Goal: Task Accomplishment & Management: Manage account settings

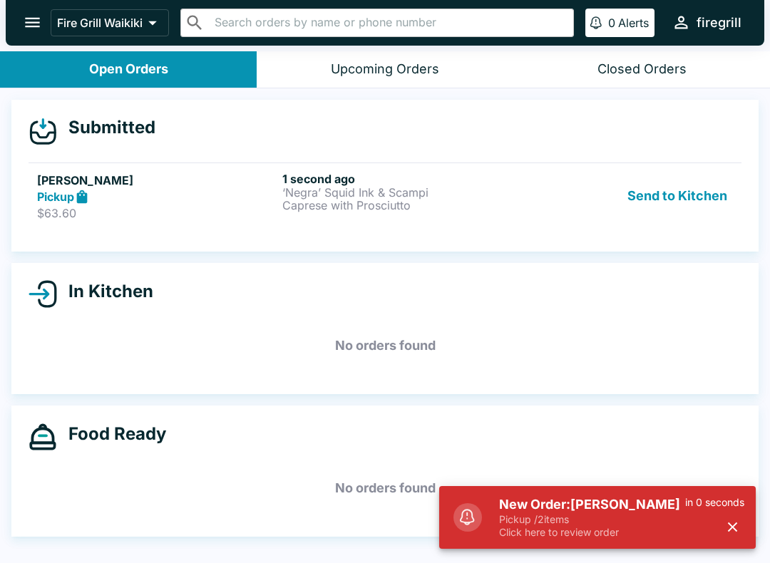
click at [520, 519] on p "Pickup / 2 items" at bounding box center [592, 519] width 186 height 13
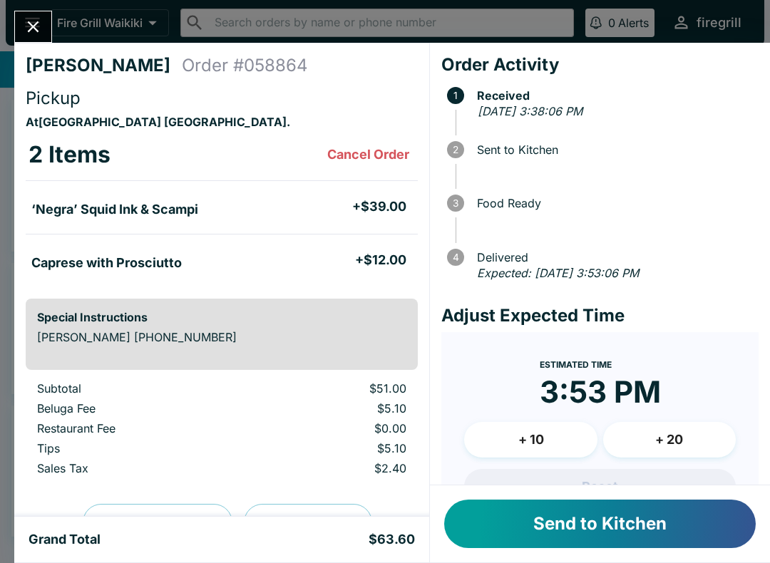
click at [602, 534] on button "Send to Kitchen" at bounding box center [600, 524] width 312 height 48
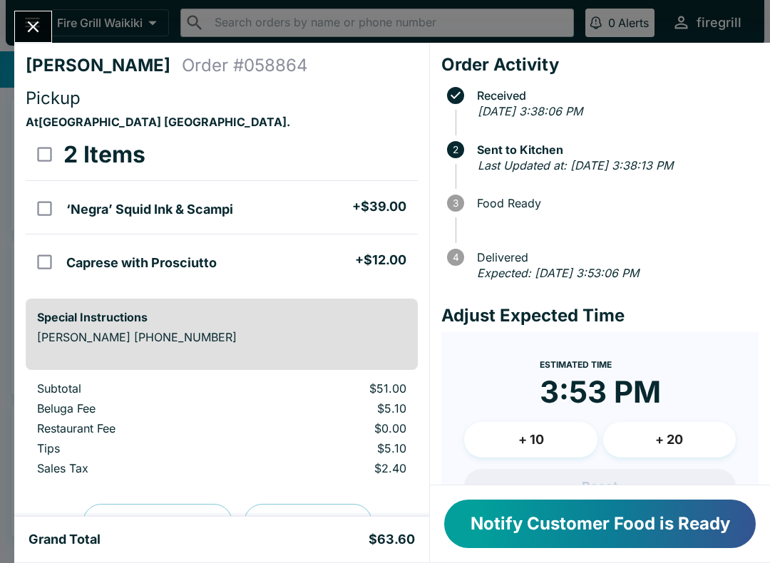
scroll to position [-1, 0]
click at [29, 28] on icon "Close" at bounding box center [33, 26] width 19 height 19
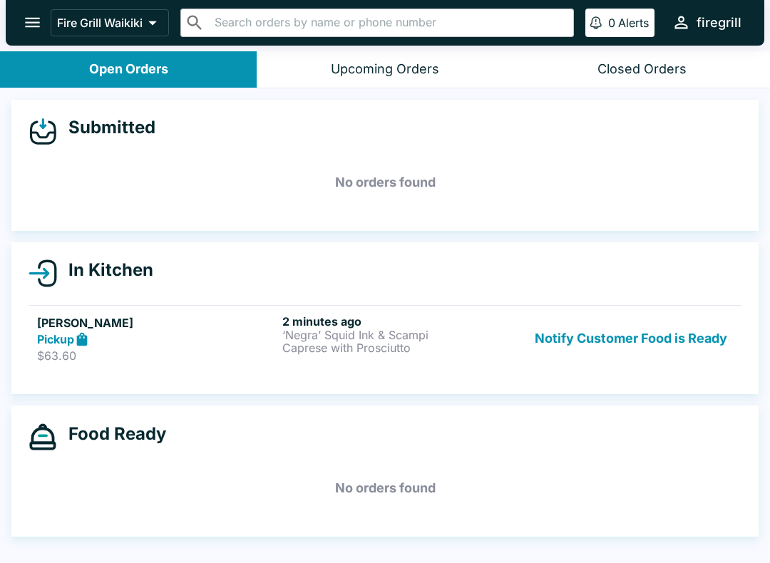
click at [419, 370] on link "[PERSON_NAME] Pickup $63.60 2 minutes ago ‘Negra’ Squid Ink & Scampi Caprese wi…" at bounding box center [385, 338] width 713 height 67
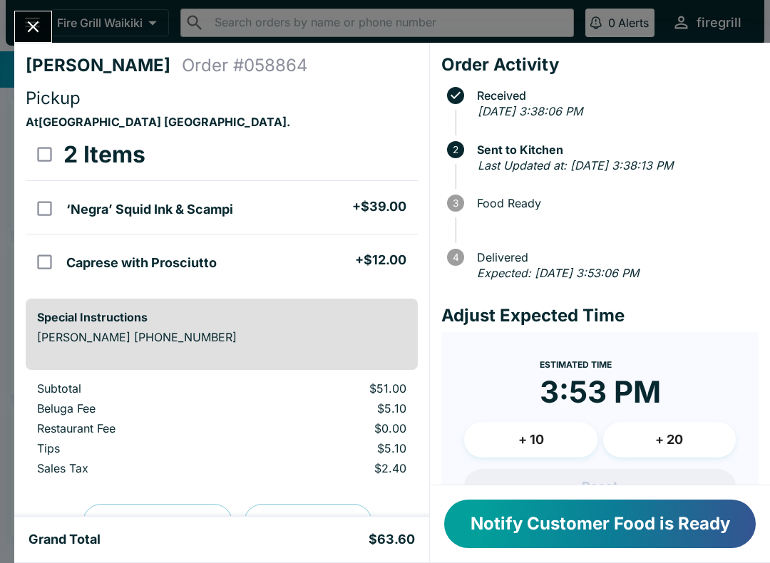
click at [30, 33] on icon "Close" at bounding box center [33, 26] width 19 height 19
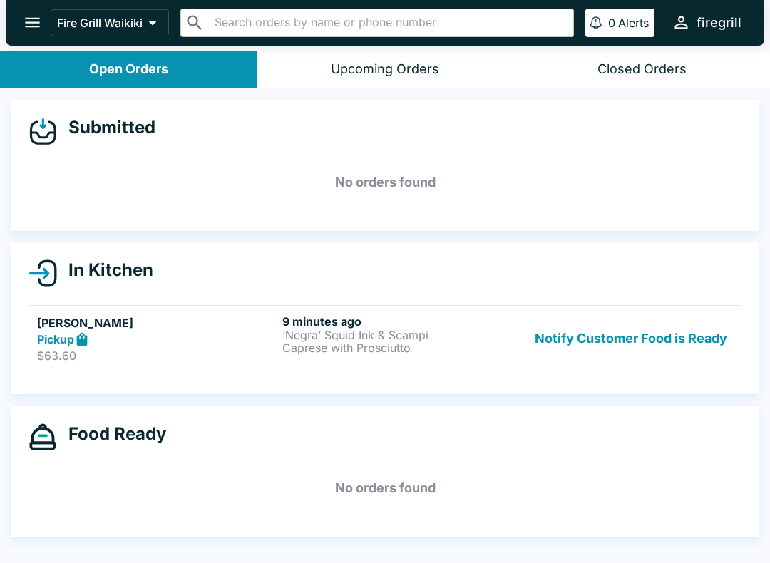
click at [627, 71] on div "Closed Orders" at bounding box center [641, 69] width 89 height 16
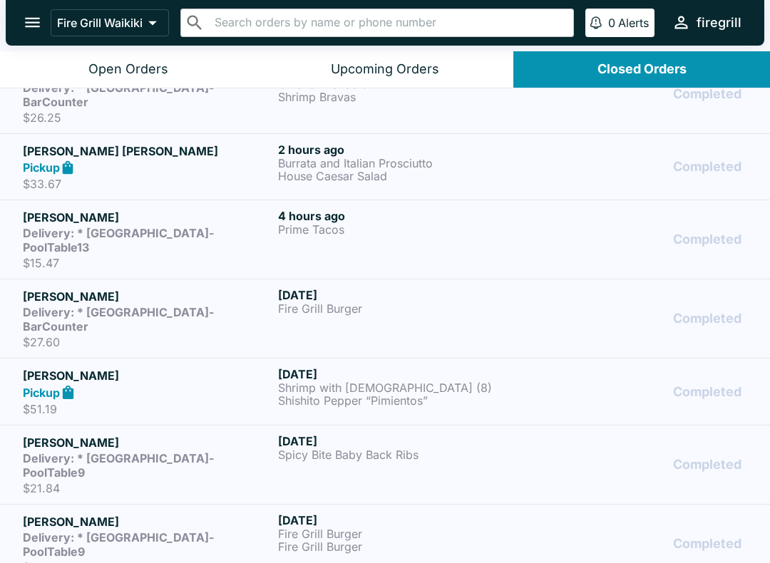
scroll to position [32, 0]
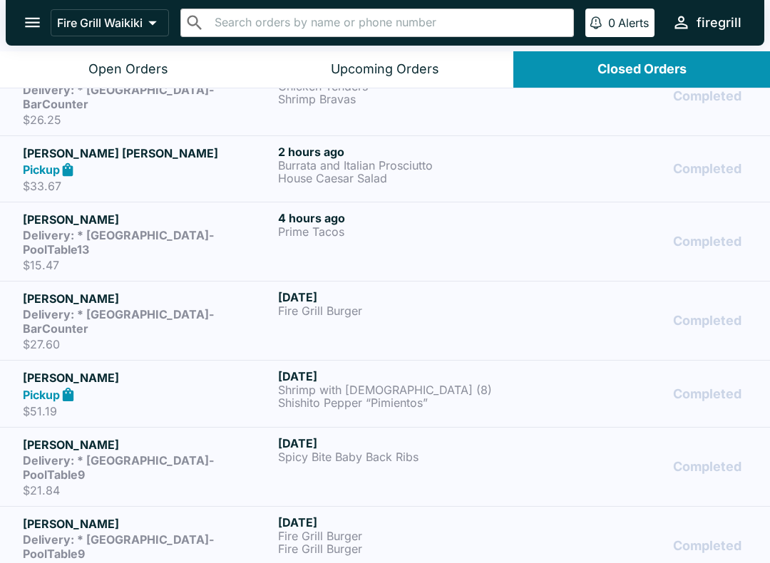
click at [223, 290] on h5 "[PERSON_NAME]" at bounding box center [148, 298] width 250 height 17
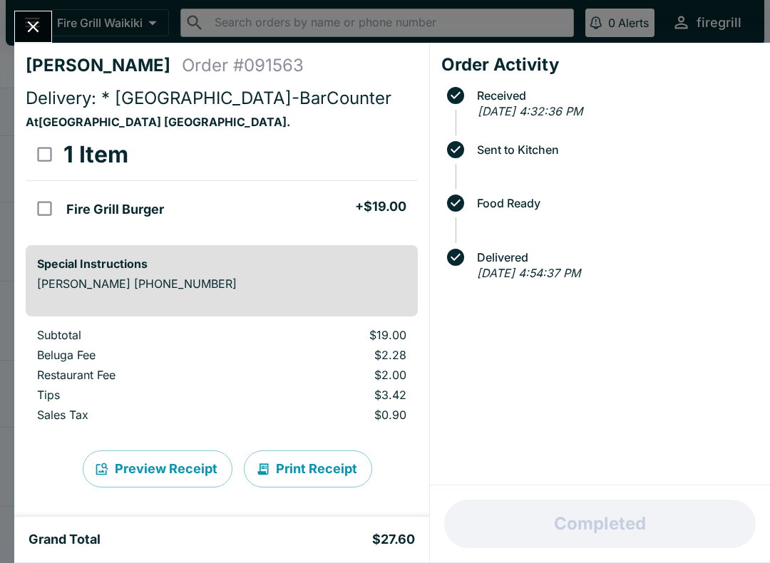
click at [29, 21] on icon "Close" at bounding box center [33, 26] width 19 height 19
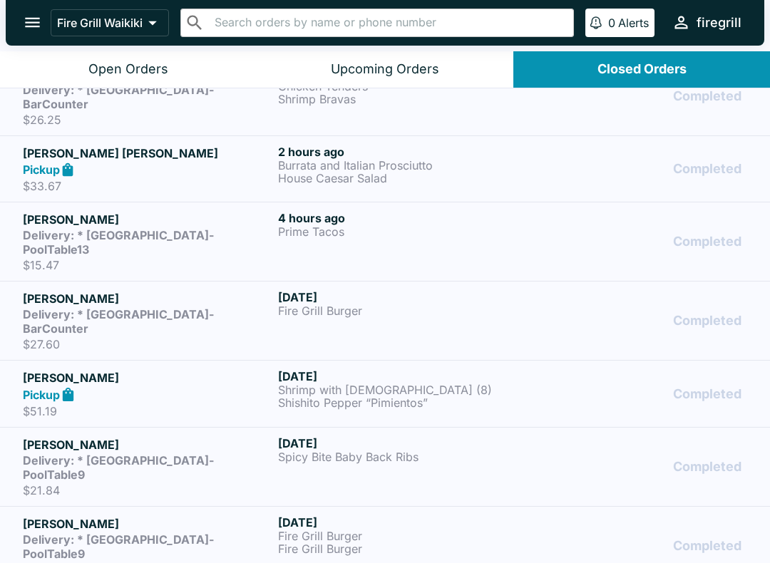
click at [221, 386] on div "Pickup" at bounding box center [148, 394] width 250 height 16
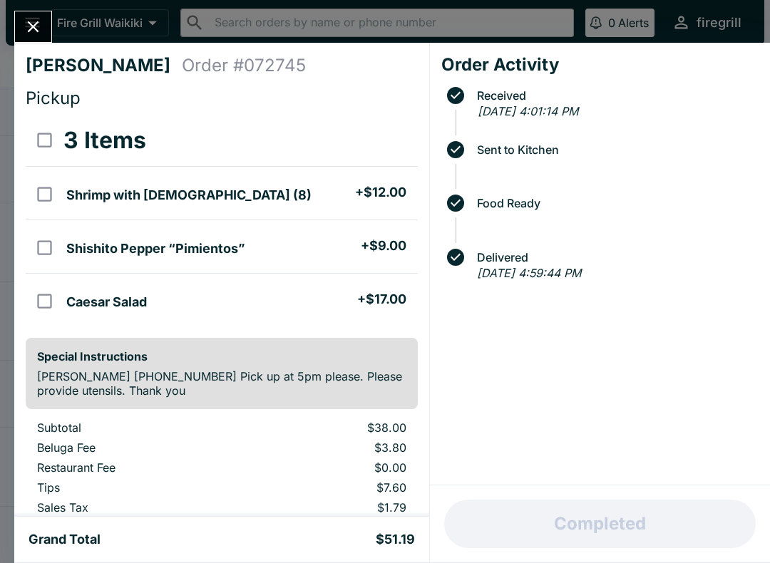
click at [36, 36] on icon "Close" at bounding box center [33, 26] width 19 height 19
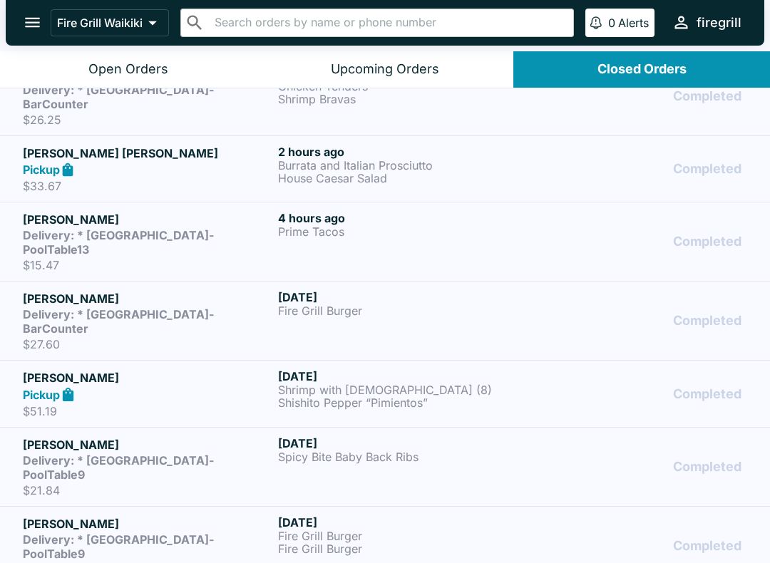
click at [123, 483] on p "$21.84" at bounding box center [148, 490] width 250 height 14
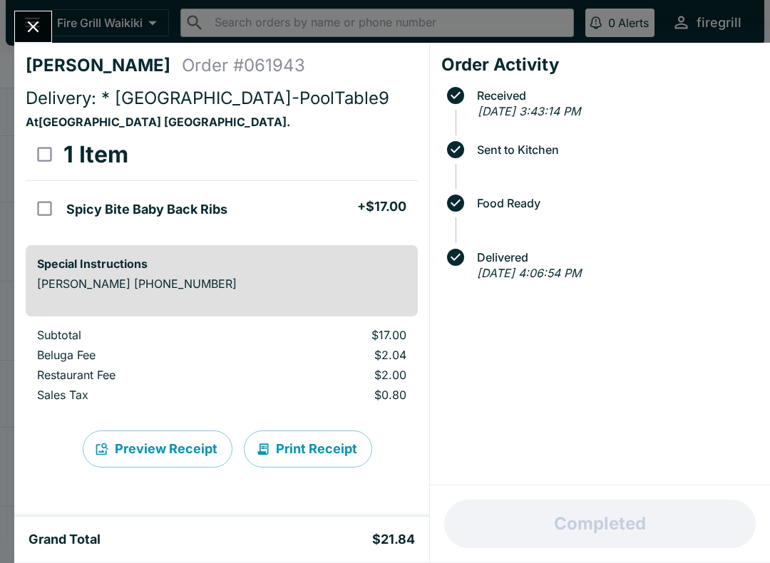
click at [38, 31] on icon "Close" at bounding box center [33, 26] width 19 height 19
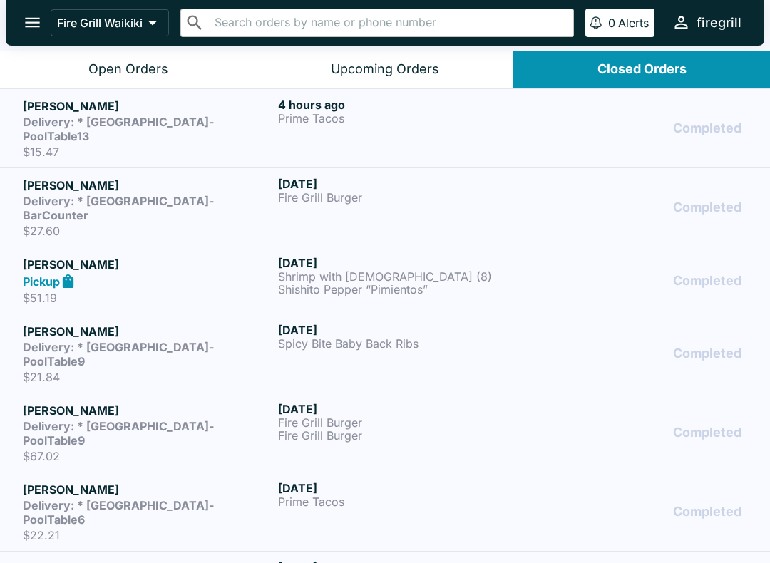
scroll to position [146, 0]
click at [185, 448] on p "$67.02" at bounding box center [148, 455] width 250 height 14
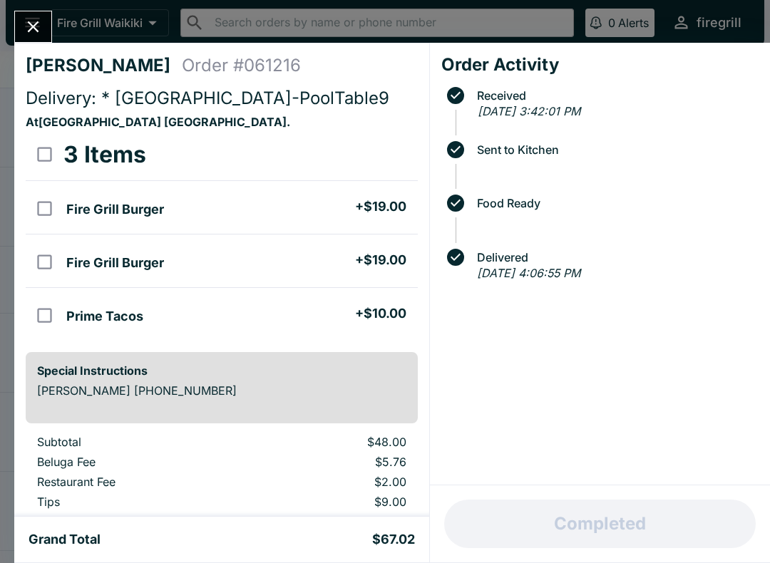
click at [34, 32] on icon "Close" at bounding box center [33, 26] width 19 height 19
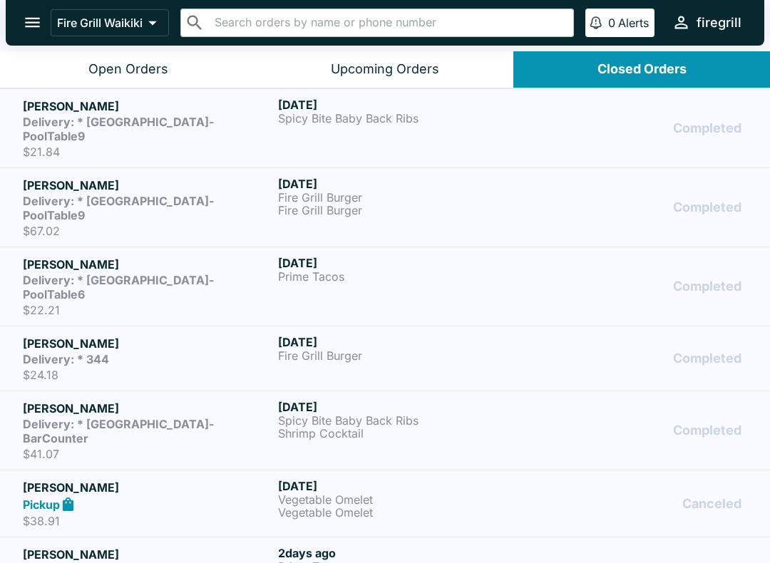
scroll to position [368, 0]
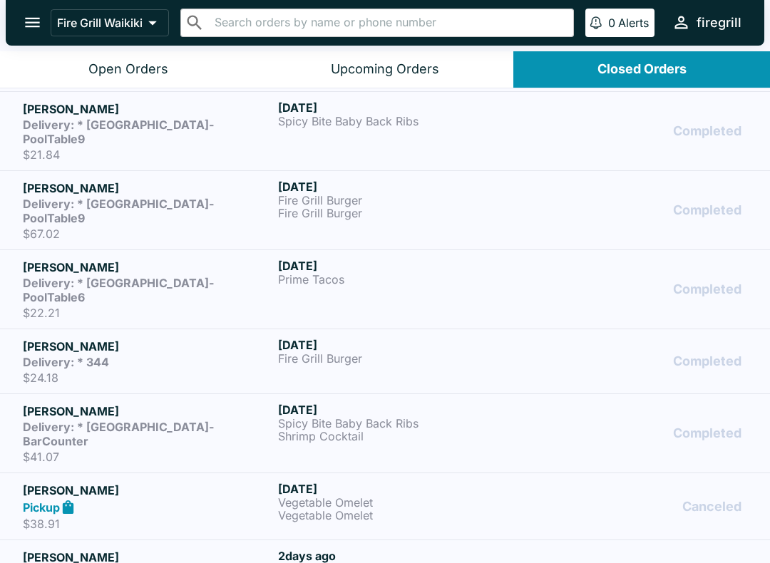
click at [122, 420] on strong "Delivery: * [GEOGRAPHIC_DATA]-BarCounter" at bounding box center [118, 434] width 191 height 29
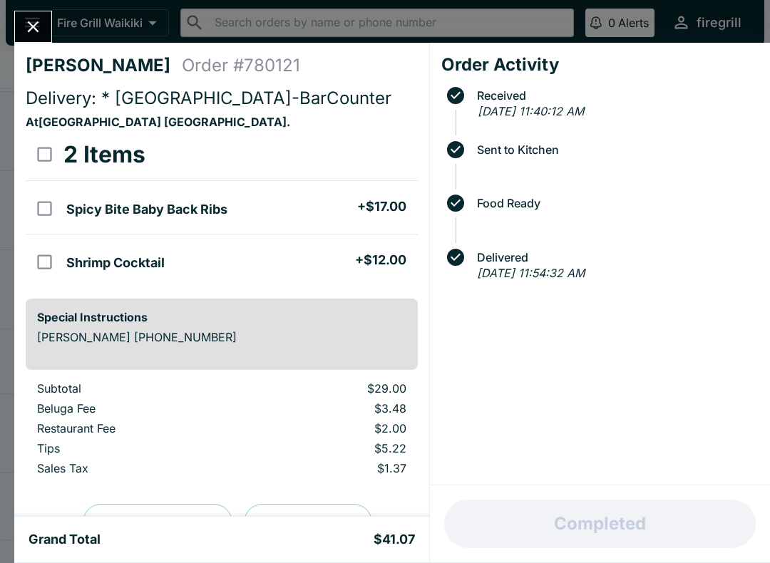
click at [31, 13] on button "Close" at bounding box center [33, 26] width 36 height 31
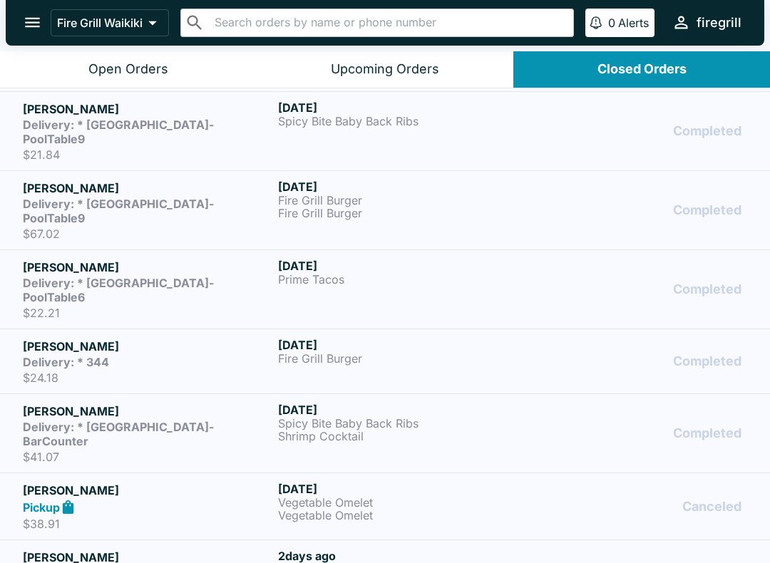
click at [97, 75] on div "Open Orders" at bounding box center [128, 69] width 80 height 16
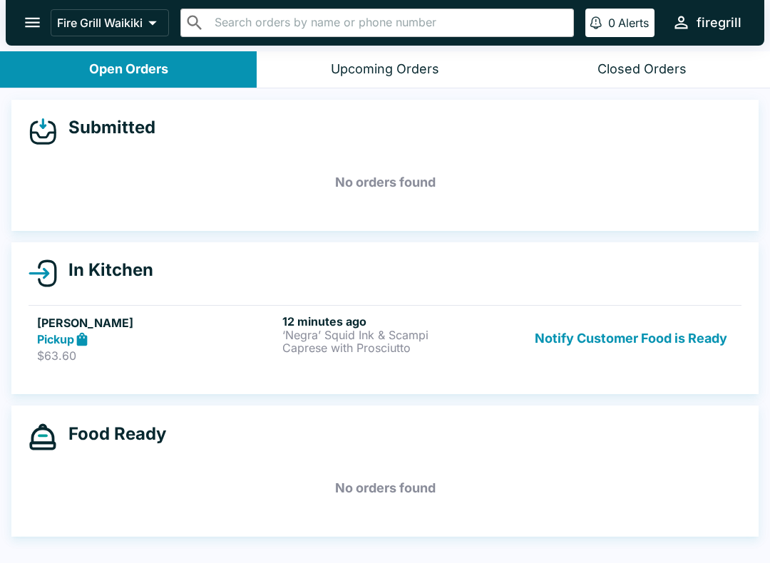
scroll to position [1, 0]
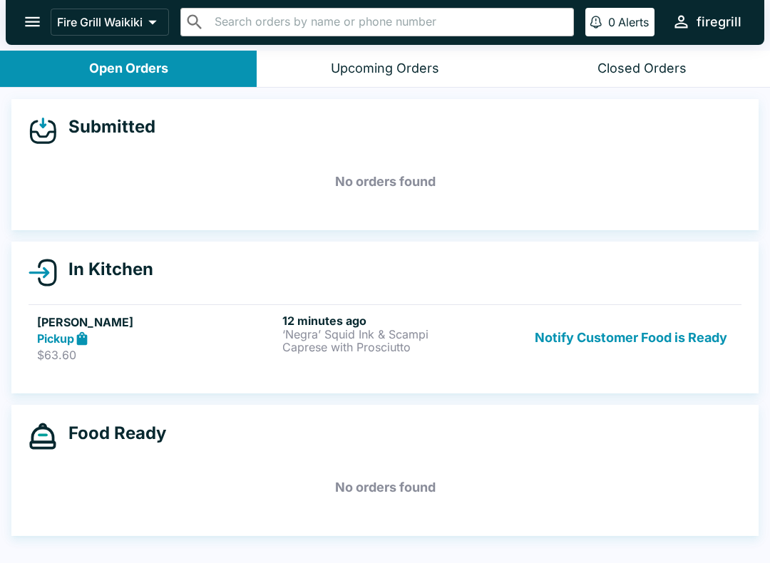
click at [273, 291] on div "In Kitchen [PERSON_NAME] Pickup $63.60 12 minutes ago ‘Negra’ Squid Ink & Scamp…" at bounding box center [384, 318] width 747 height 153
click at [293, 287] on div "In Kitchen [PERSON_NAME] Pickup $63.60 12 minutes ago ‘Negra’ Squid Ink & Scamp…" at bounding box center [384, 318] width 747 height 153
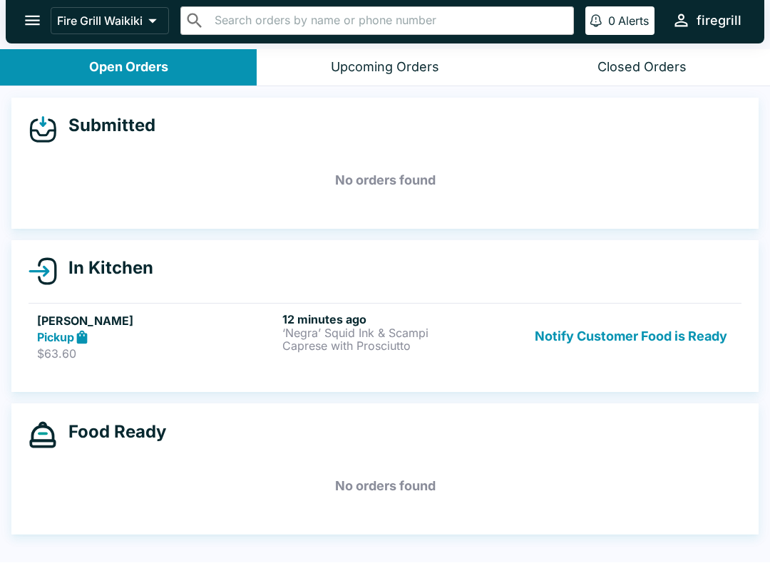
click at [258, 287] on div "In Kitchen [PERSON_NAME] Pickup $63.60 12 minutes ago ‘Negra’ Squid Ink & Scamp…" at bounding box center [384, 317] width 747 height 153
click at [264, 351] on p "$63.60" at bounding box center [157, 353] width 240 height 14
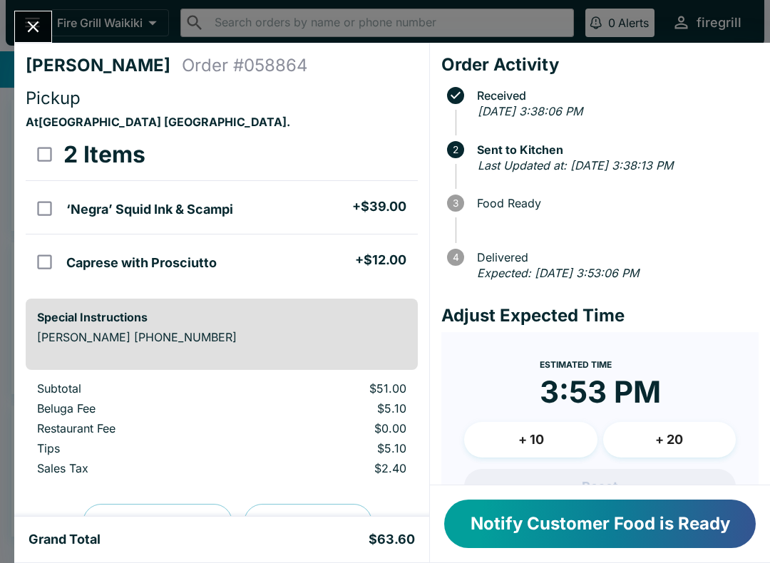
click at [26, 34] on icon "Close" at bounding box center [33, 26] width 19 height 19
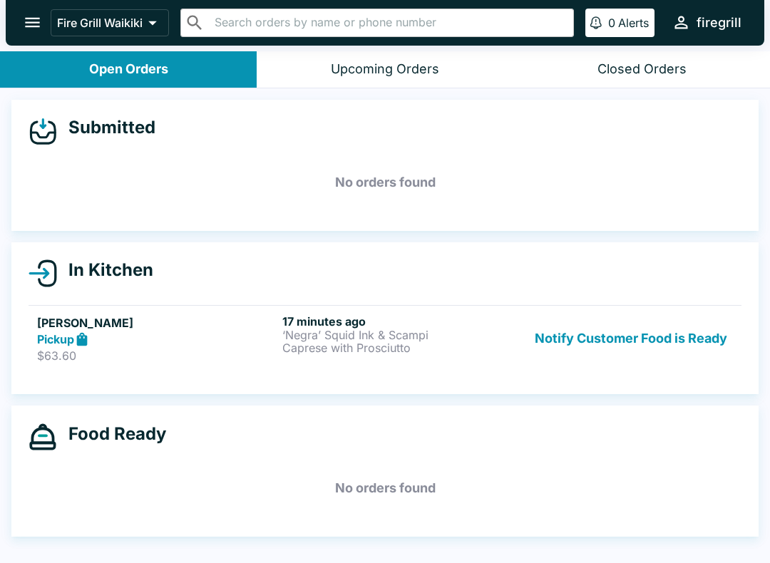
click at [273, 351] on p "$63.60" at bounding box center [157, 356] width 240 height 14
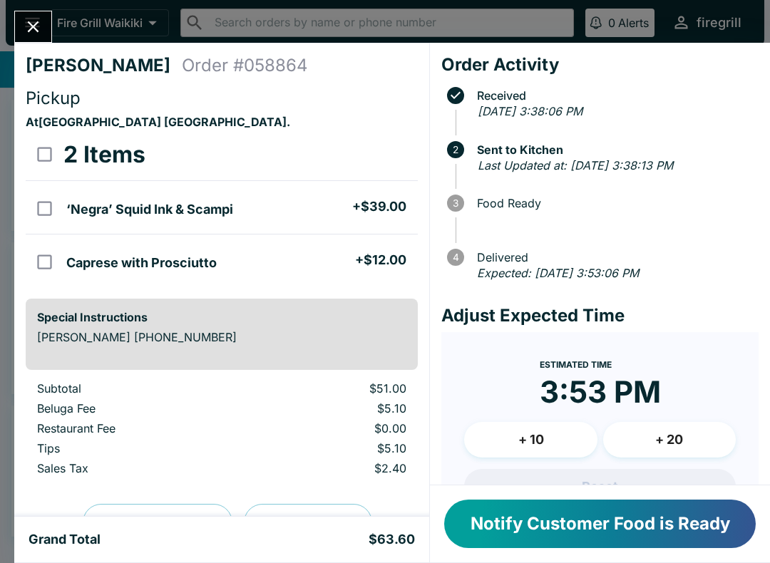
click at [530, 532] on button "Notify Customer Food is Ready" at bounding box center [600, 524] width 312 height 48
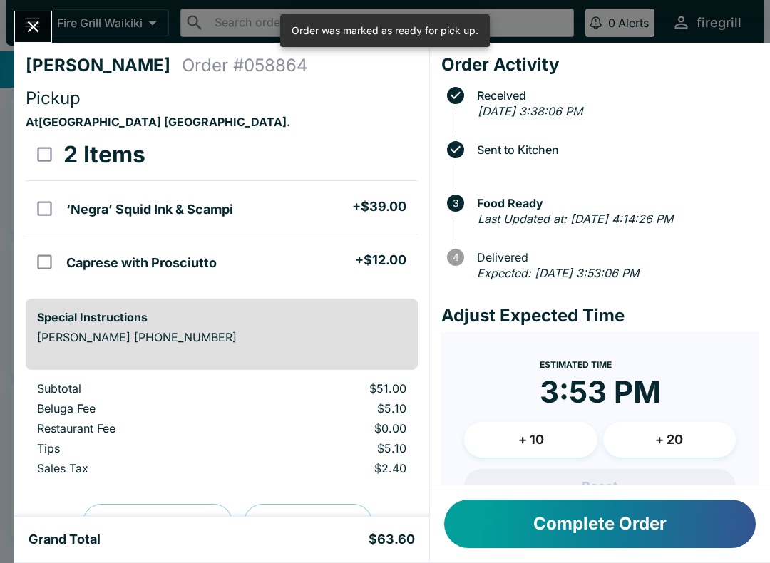
click at [566, 543] on button "Complete Order" at bounding box center [600, 524] width 312 height 48
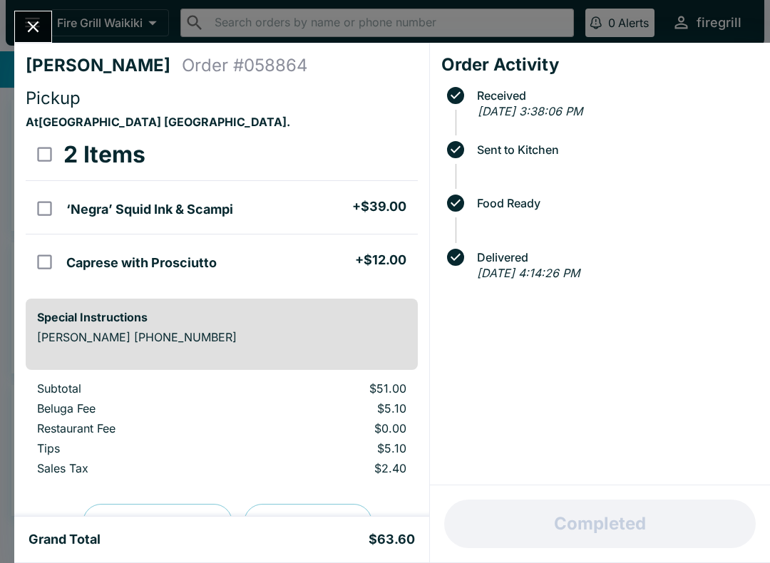
click at [29, 25] on icon "Close" at bounding box center [33, 26] width 19 height 19
